Goal: Task Accomplishment & Management: Manage account settings

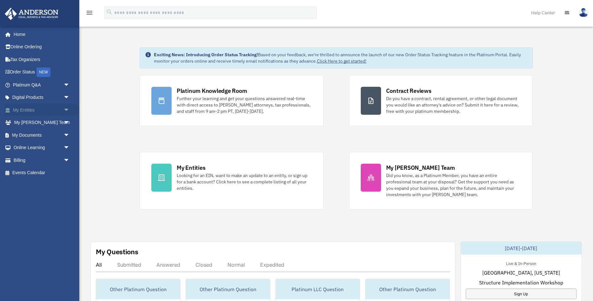
click at [59, 109] on link "My Entities arrow_drop_down" at bounding box center [41, 109] width 75 height 13
click at [66, 109] on span "arrow_drop_down" at bounding box center [69, 109] width 13 height 13
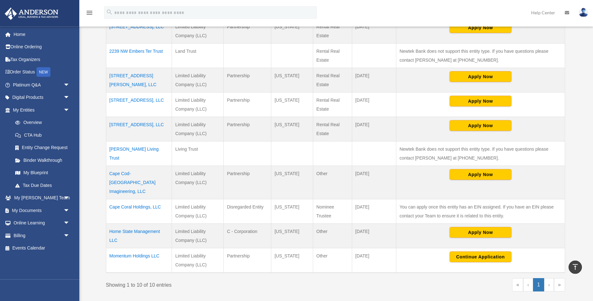
scroll to position [194, 0]
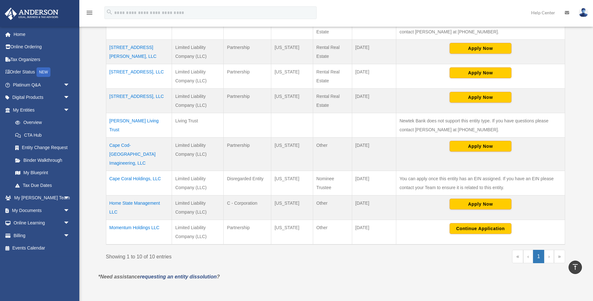
click at [144, 195] on td "Home State Management LLC" at bounding box center [139, 207] width 66 height 24
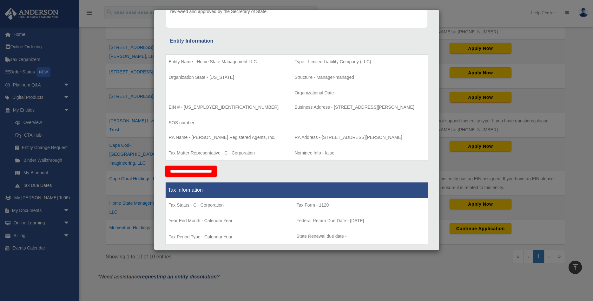
scroll to position [0, 0]
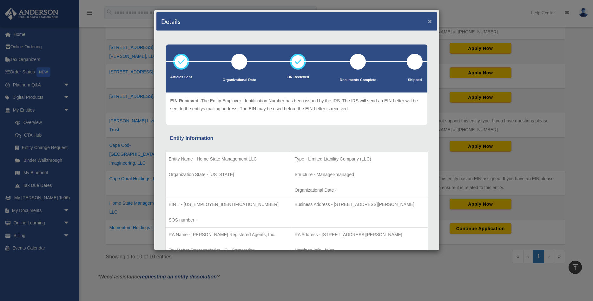
click at [430, 20] on button "×" at bounding box center [430, 21] width 4 height 7
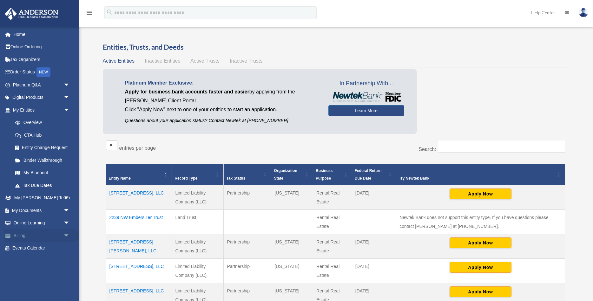
click at [26, 233] on link "Billing arrow_drop_down" at bounding box center [41, 235] width 75 height 13
click at [17, 236] on link "Billing arrow_drop_down" at bounding box center [41, 235] width 75 height 13
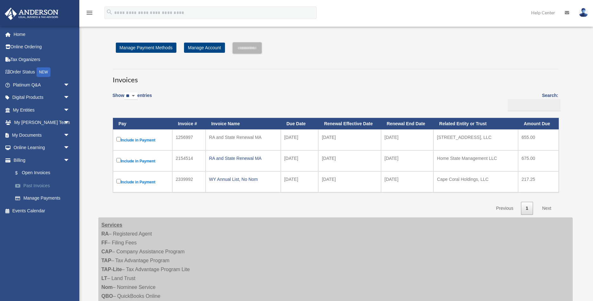
click at [38, 184] on link "Past Invoices" at bounding box center [44, 185] width 70 height 13
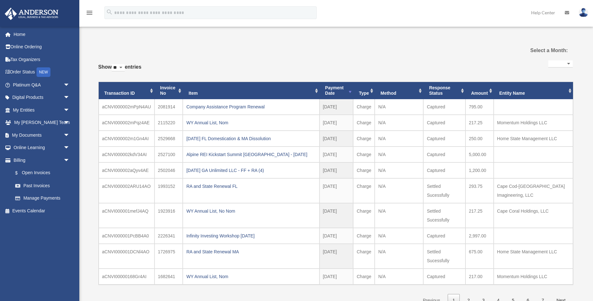
select select
